Goal: Transaction & Acquisition: Purchase product/service

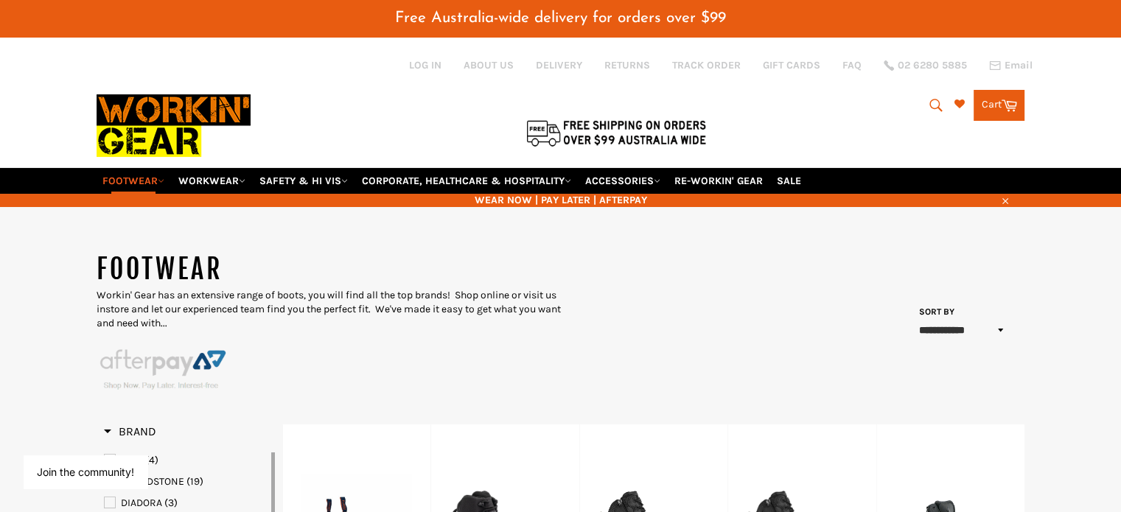
click at [136, 102] on img at bounding box center [174, 125] width 154 height 83
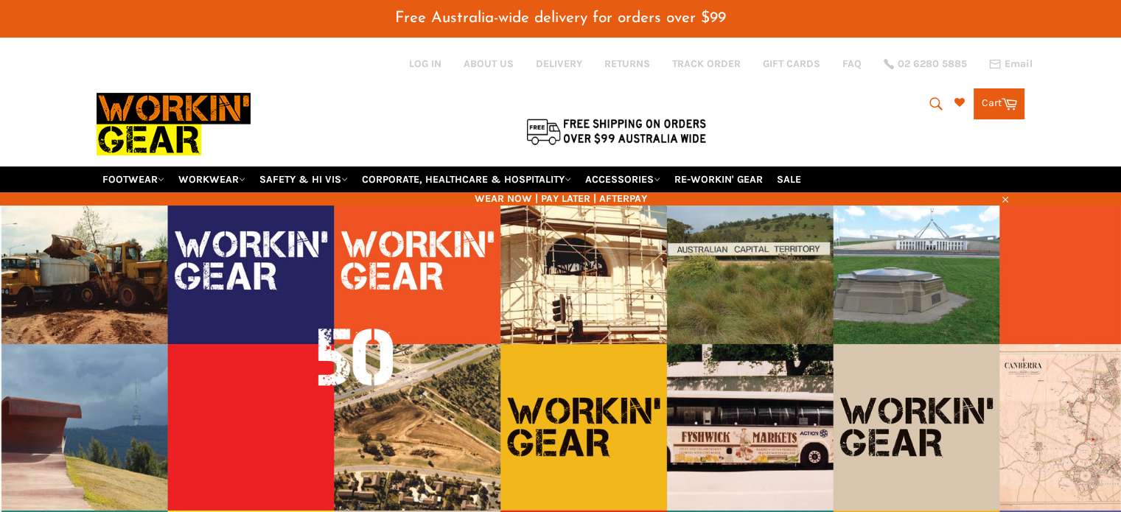
scroll to position [1, 0]
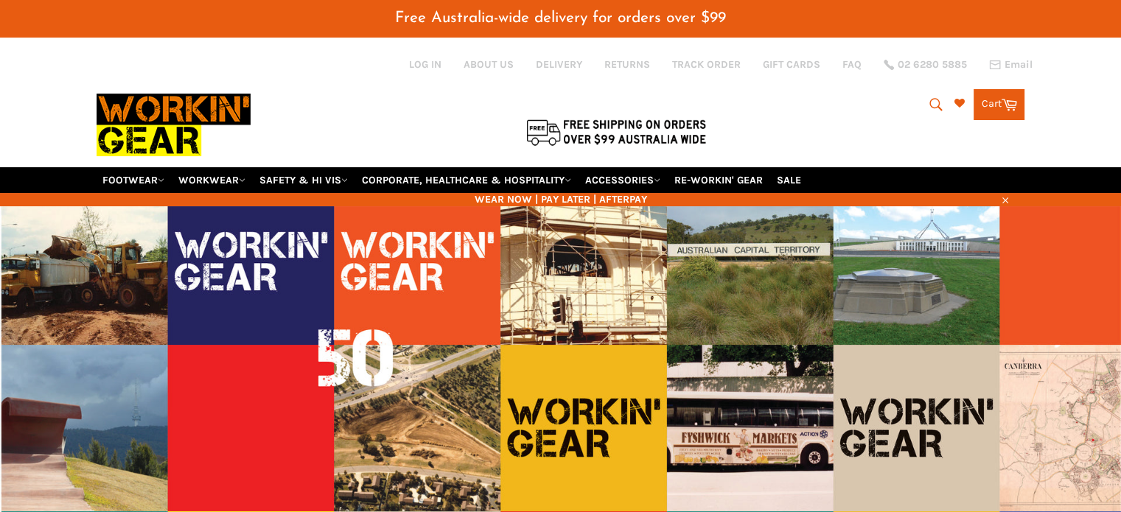
click at [931, 97] on icon "submit" at bounding box center [936, 105] width 16 height 16
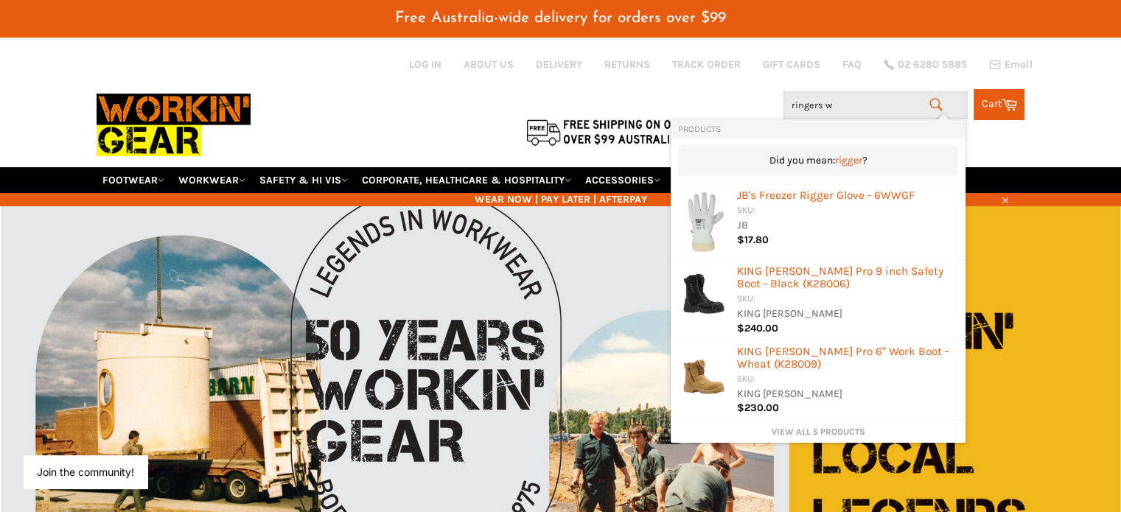
type input "ringers we"
